Goal: Information Seeking & Learning: Compare options

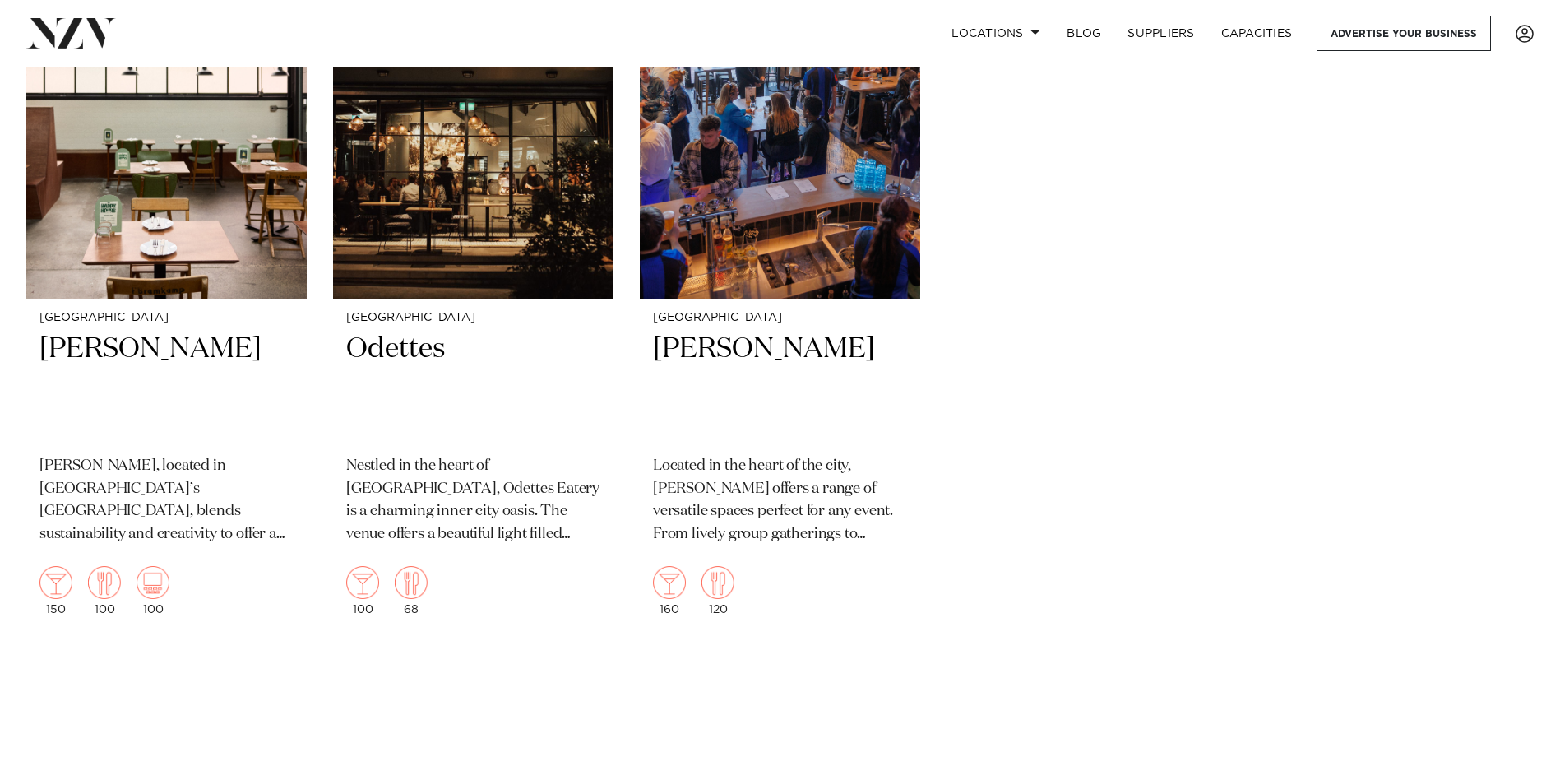
scroll to position [6415, 0]
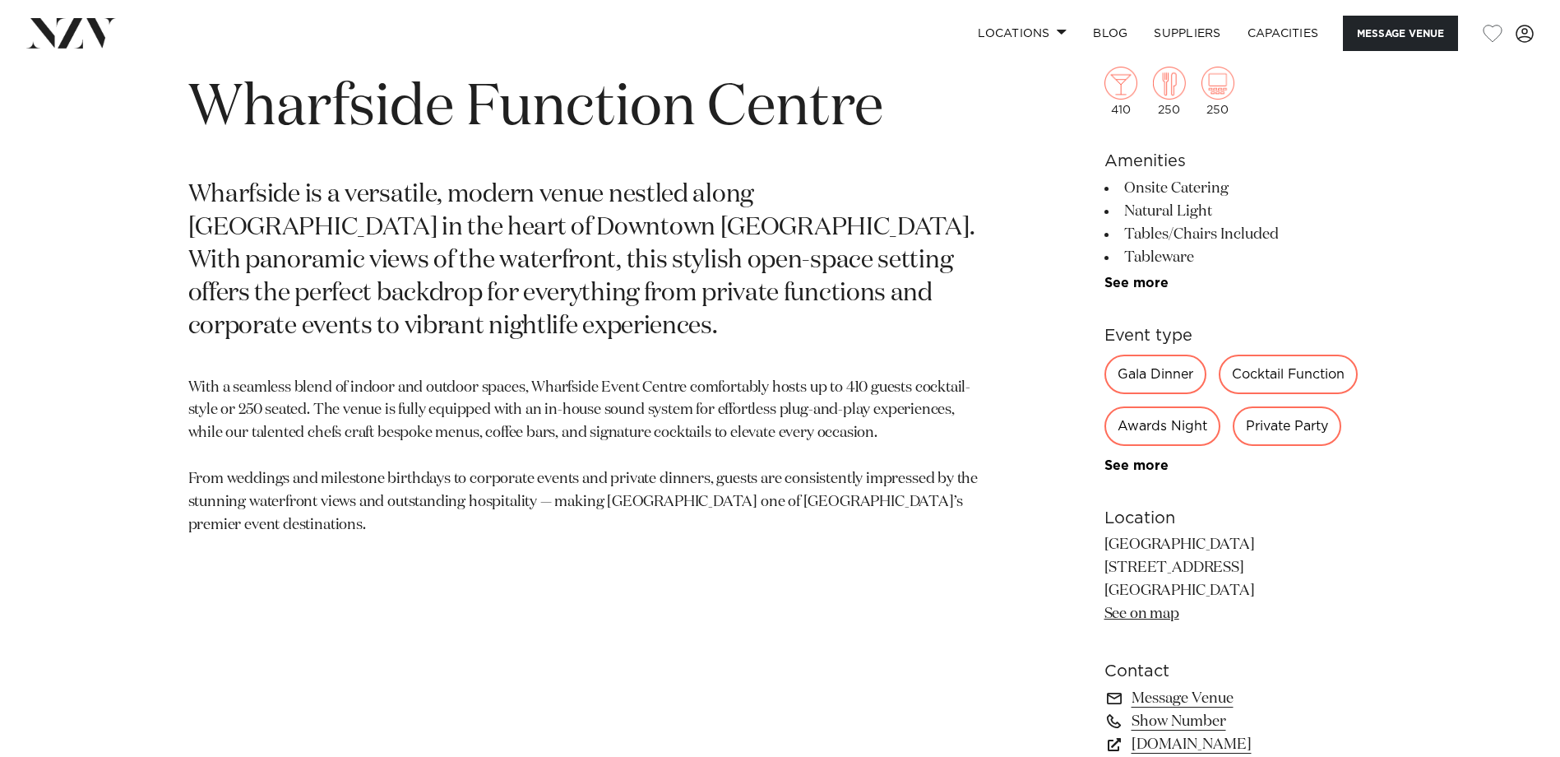
scroll to position [643, 0]
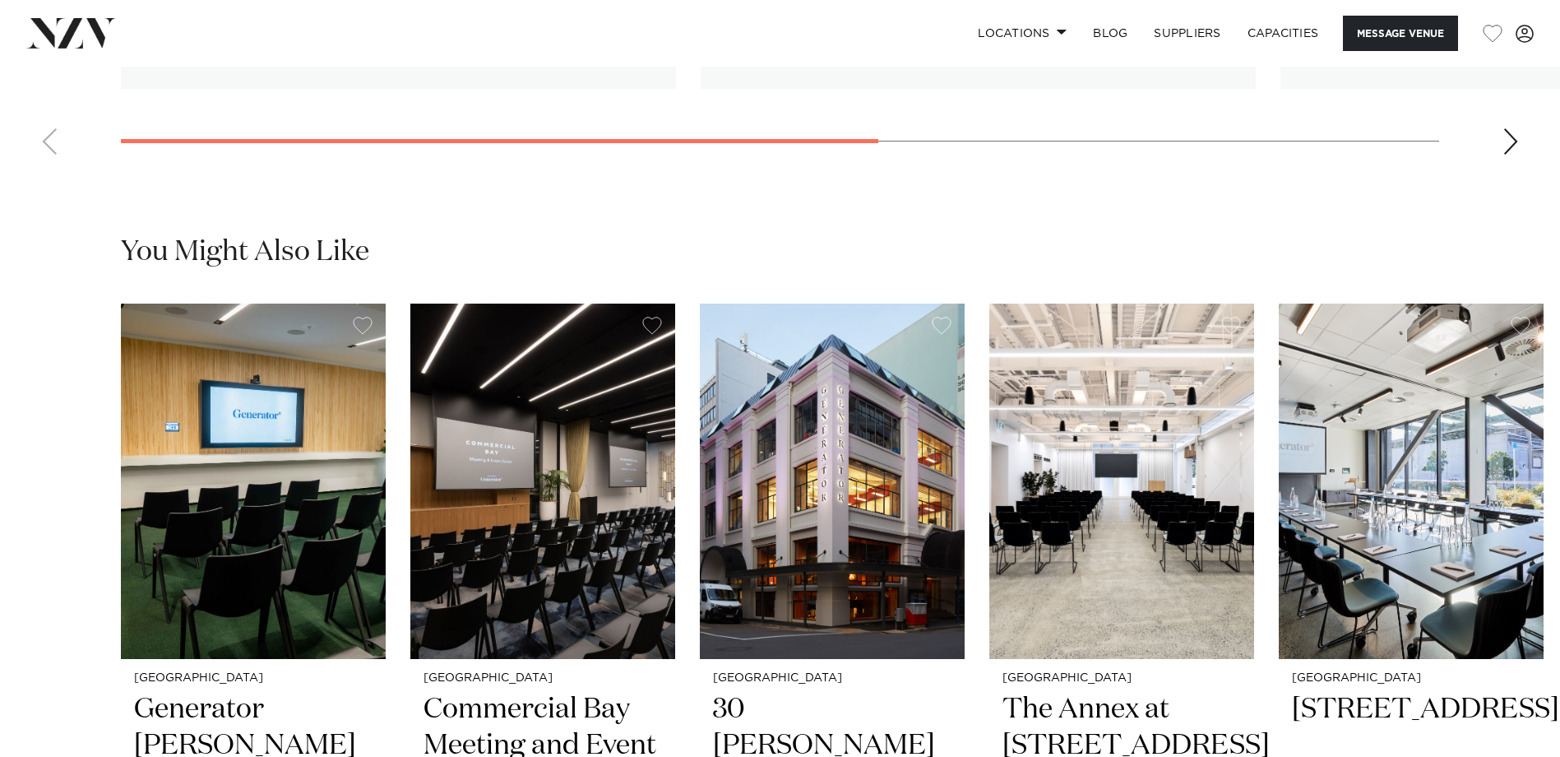
scroll to position [3387, 0]
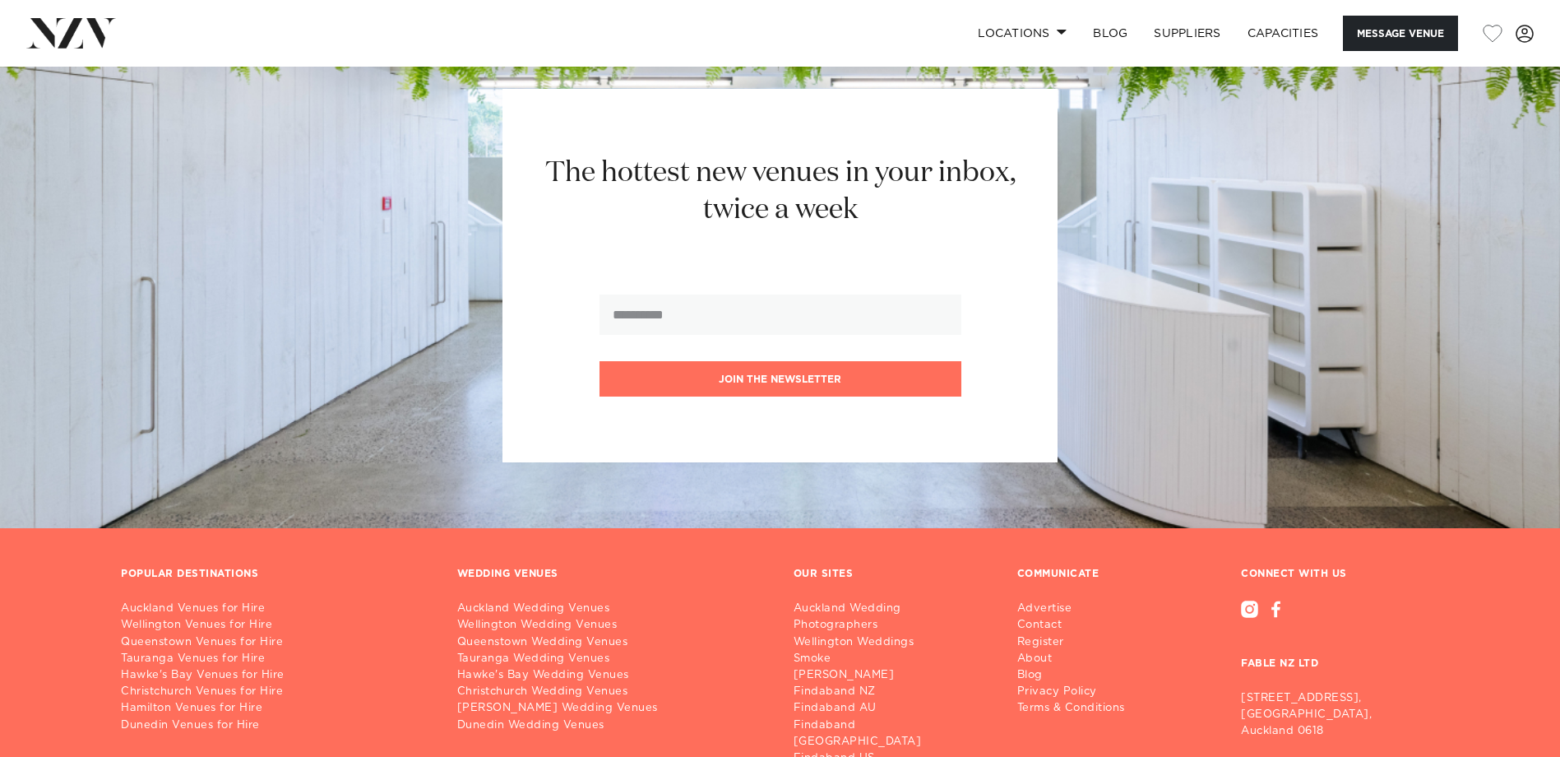
scroll to position [3642, 0]
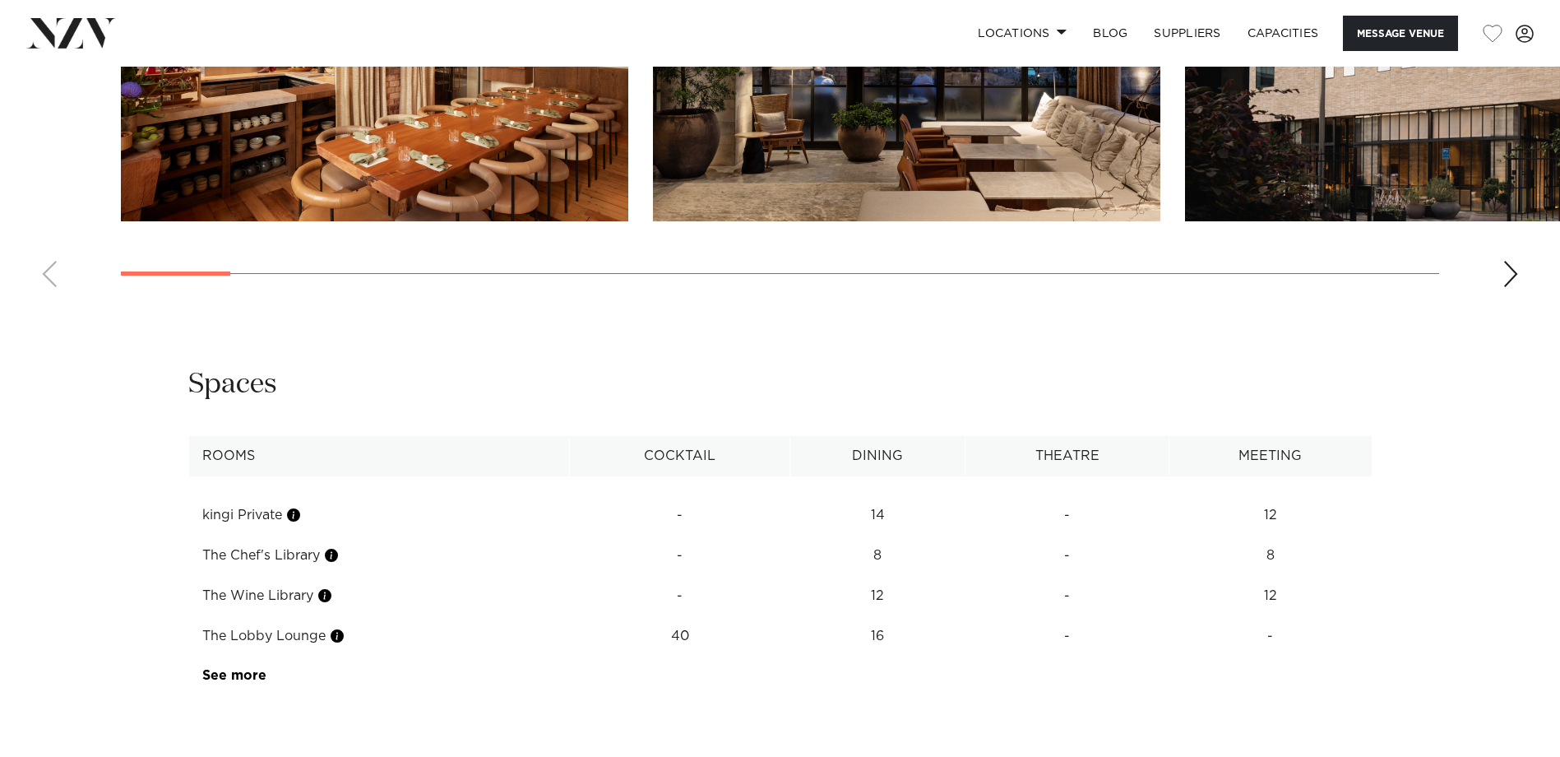
scroll to position [2878, 0]
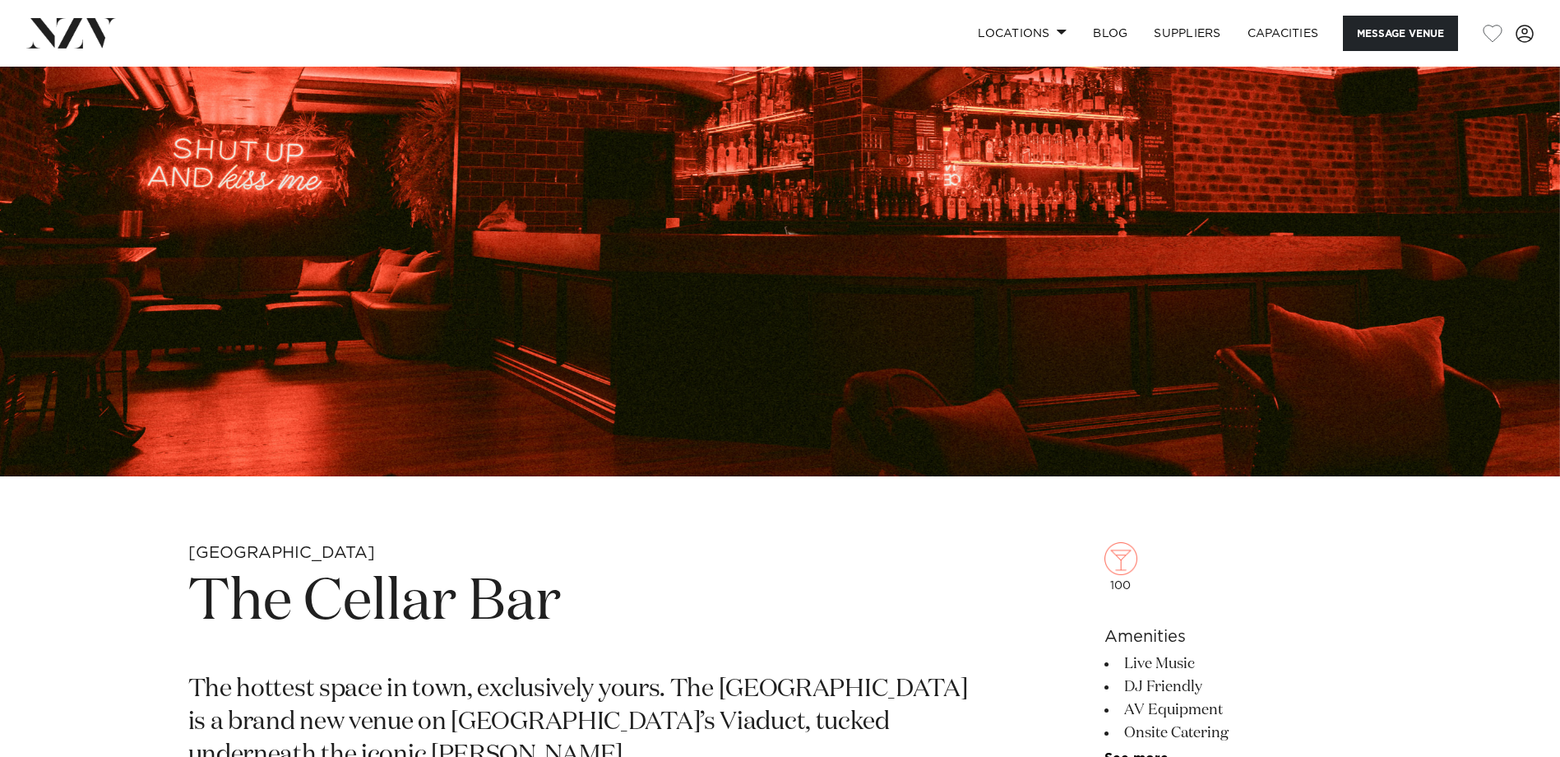
scroll to position [164, 0]
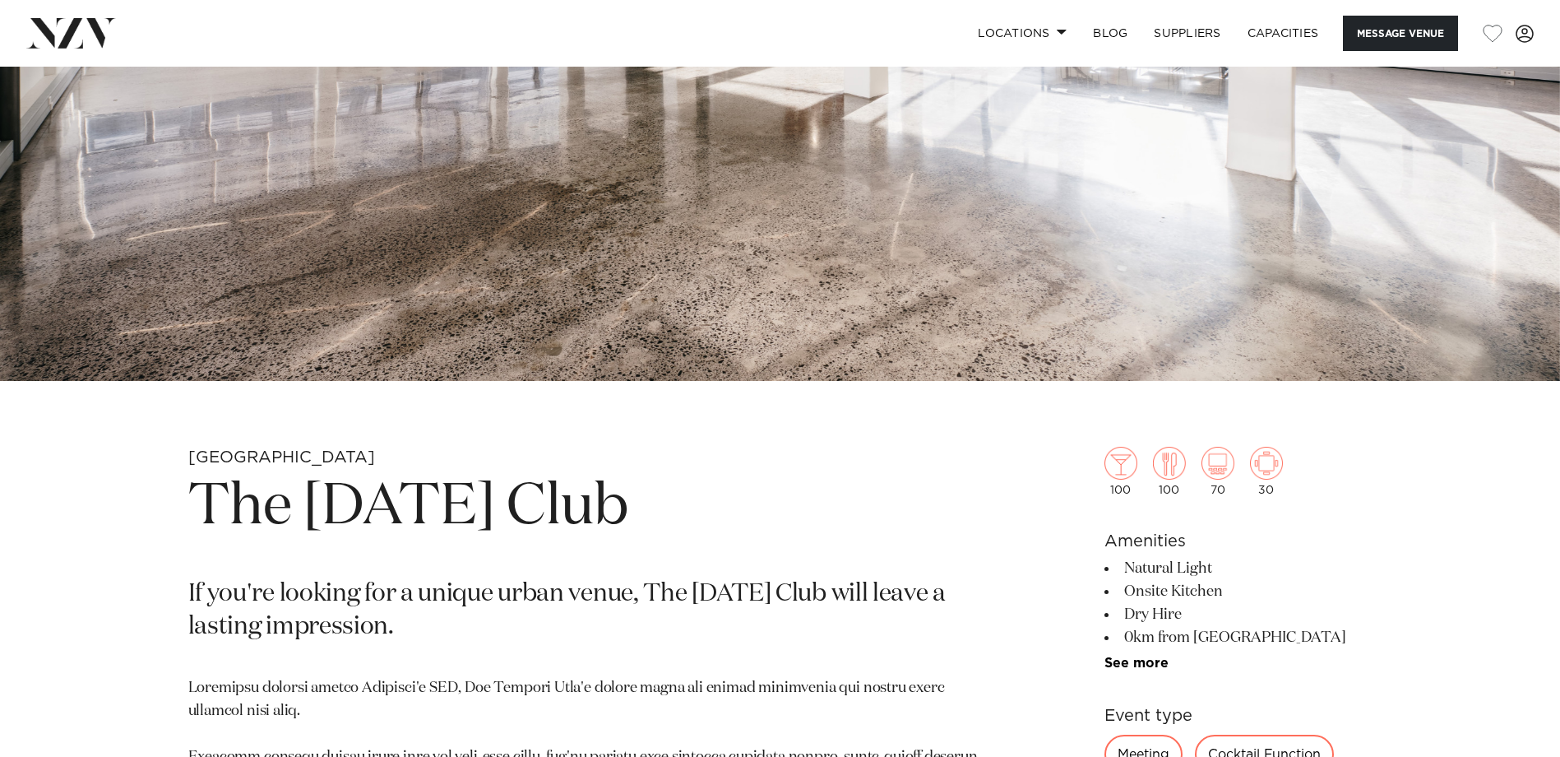
scroll to position [576, 0]
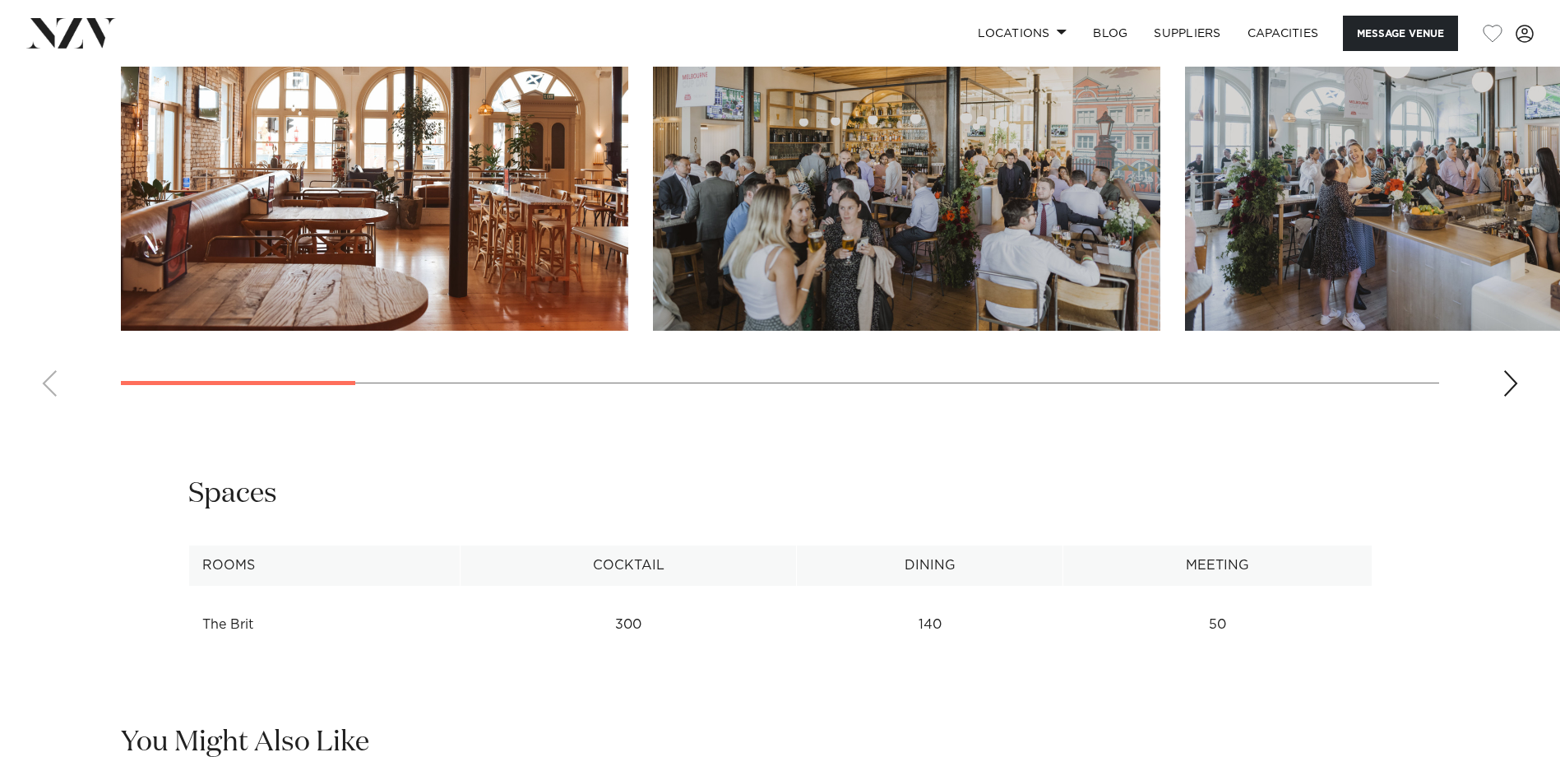
scroll to position [1892, 0]
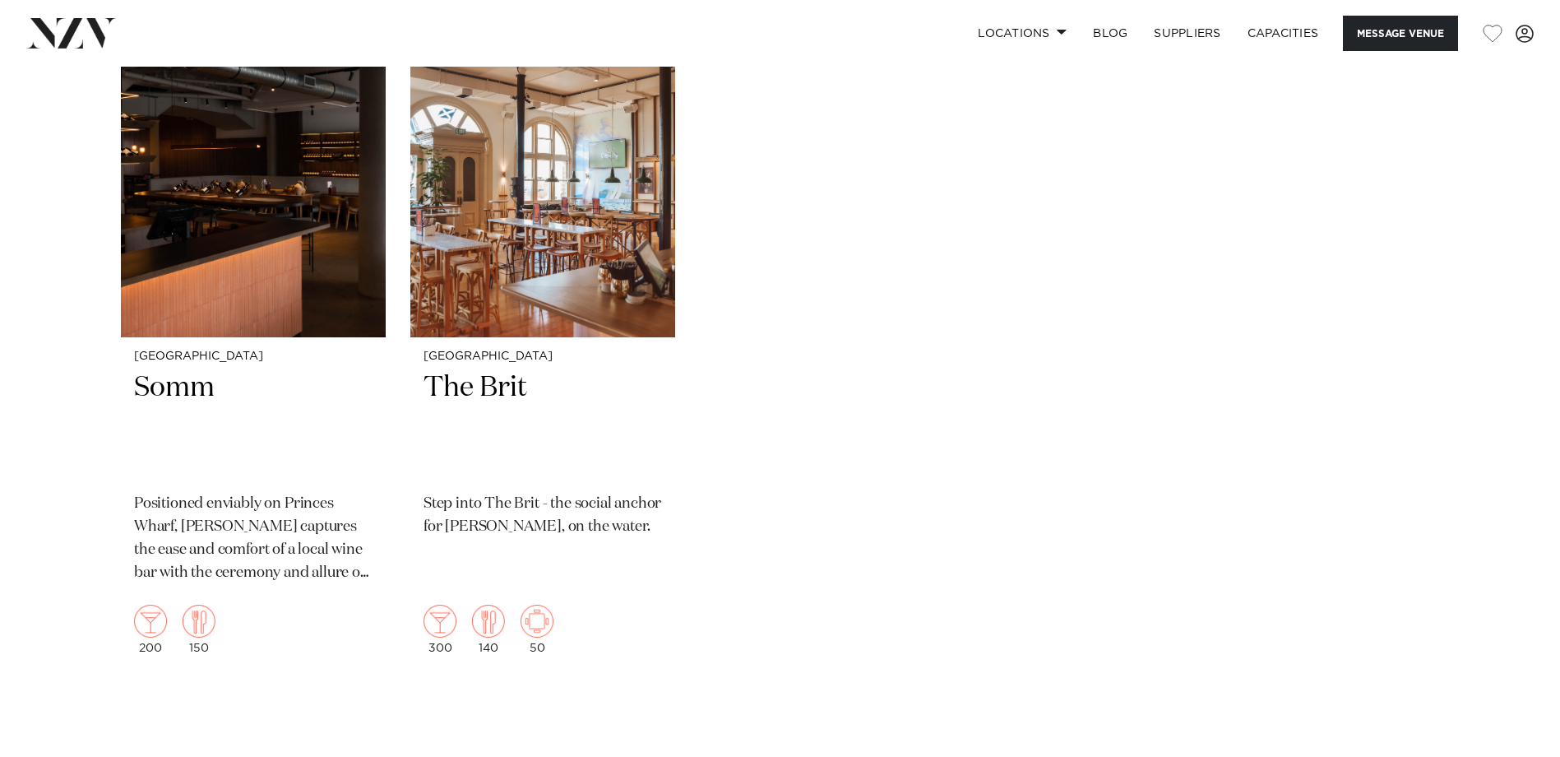
scroll to position [2385, 0]
